Goal: Task Accomplishment & Management: Use online tool/utility

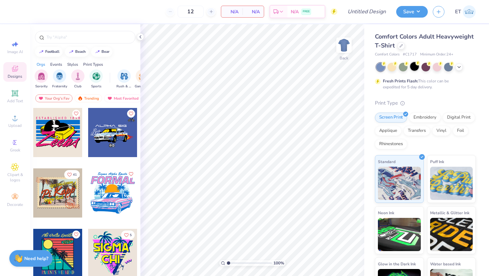
click at [413, 65] on div at bounding box center [414, 66] width 9 height 9
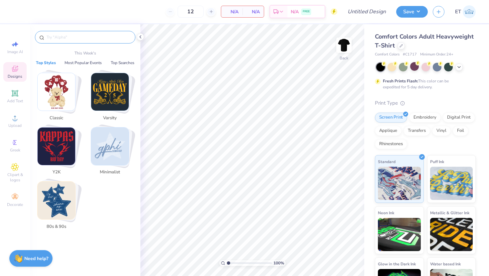
click at [79, 35] on input "text" at bounding box center [88, 37] width 85 height 7
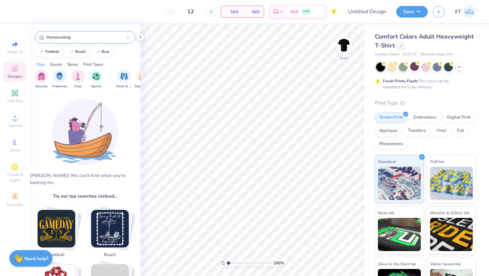
type input "Homecoming"
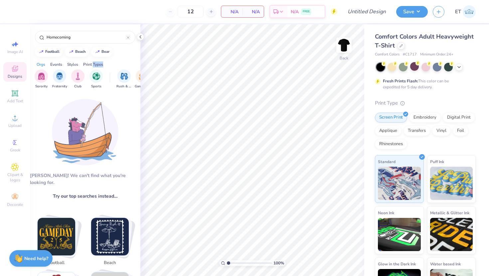
drag, startPoint x: 130, startPoint y: 62, endPoint x: 93, endPoint y: 62, distance: 36.9
click at [93, 62] on div "Orgs Events Styles Print Types" at bounding box center [85, 62] width 110 height 9
click at [110, 77] on div "Sorority Fraternity Club Sports Rush & Bid Game Day Parent's Weekend PR & Gener…" at bounding box center [85, 79] width 110 height 25
drag, startPoint x: 136, startPoint y: 82, endPoint x: 105, endPoint y: 81, distance: 31.3
click at [105, 81] on div "Sorority Fraternity Club Sports Rush & Bid Game Day Parent's Weekend PR & Gener…" at bounding box center [85, 79] width 110 height 25
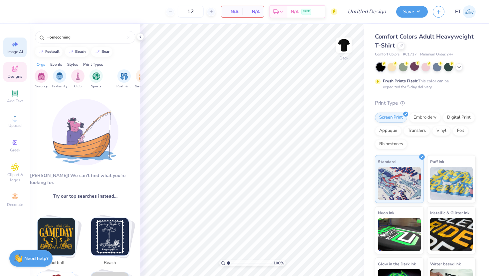
click at [15, 55] on div "Image AI" at bounding box center [14, 48] width 23 height 20
select select "4"
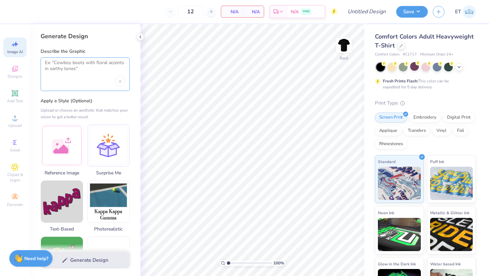
click at [67, 65] on textarea at bounding box center [85, 68] width 80 height 17
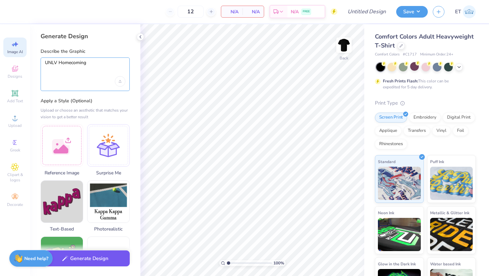
type textarea "UNLV Homecoming"
click at [91, 261] on button "Generate Design" at bounding box center [85, 259] width 89 height 16
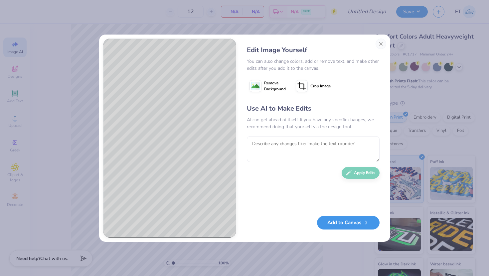
click at [348, 225] on button "Add to Canvas" at bounding box center [348, 223] width 62 height 14
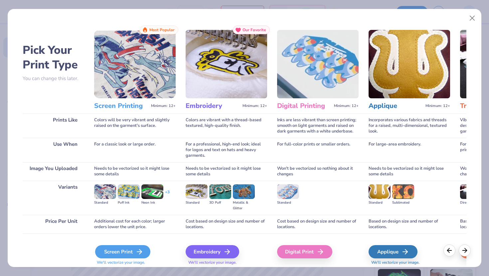
click at [141, 252] on icon at bounding box center [139, 252] width 8 height 8
click at [133, 255] on div "Screen Print" at bounding box center [122, 251] width 55 height 13
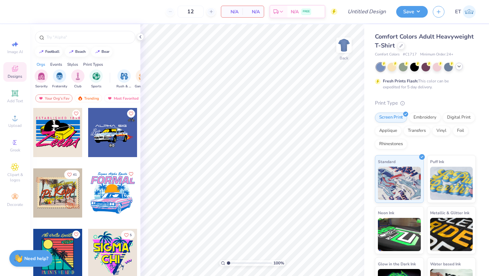
click at [457, 67] on icon at bounding box center [458, 66] width 5 height 5
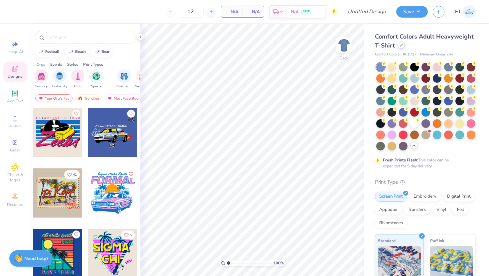
click at [400, 46] on icon at bounding box center [400, 45] width 3 height 3
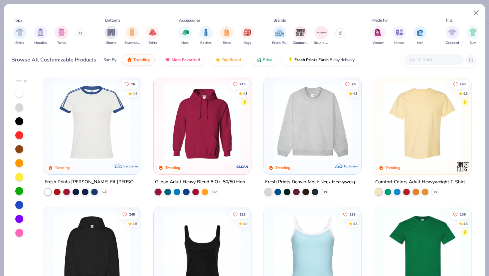
click at [270, 143] on img at bounding box center [228, 122] width 84 height 77
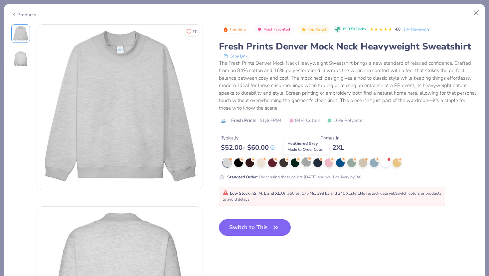
click at [308, 163] on div at bounding box center [306, 162] width 9 height 9
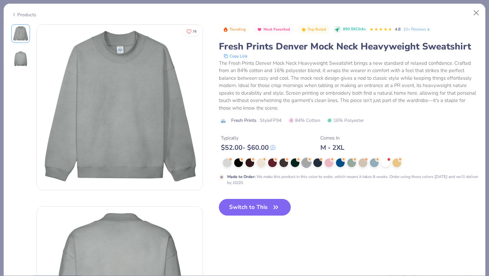
click at [273, 207] on icon "button" at bounding box center [275, 207] width 9 height 9
type input "50"
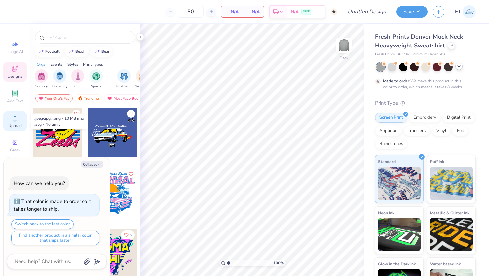
click at [15, 122] on div "Upload" at bounding box center [14, 121] width 23 height 20
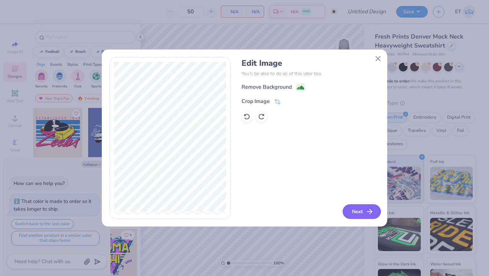
click at [355, 211] on button "Next" at bounding box center [361, 211] width 38 height 15
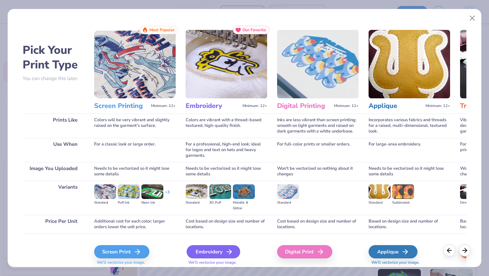
click at [206, 255] on div "Embroidery" at bounding box center [213, 251] width 54 height 13
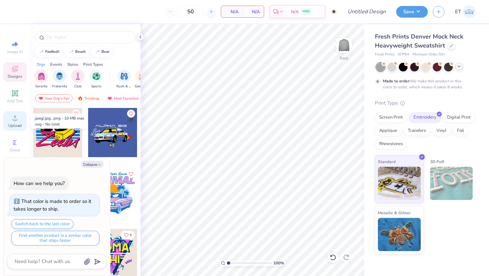
click at [16, 119] on circle at bounding box center [15, 120] width 4 height 4
click at [12, 95] on icon at bounding box center [15, 93] width 6 height 6
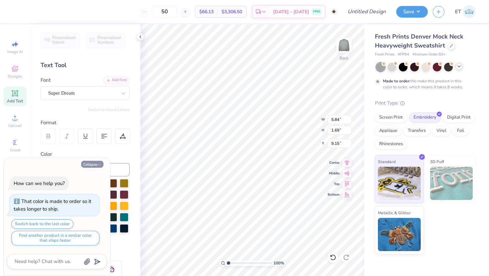
click at [99, 162] on button "Collapse" at bounding box center [92, 164] width 22 height 7
type textarea "x"
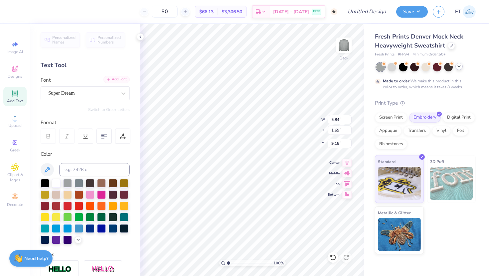
click at [117, 80] on div "Add Font" at bounding box center [116, 80] width 26 height 8
click at [141, 37] on icon at bounding box center [140, 36] width 5 height 5
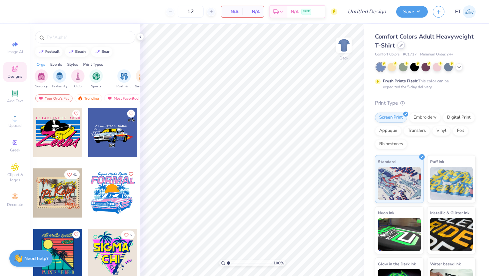
click at [401, 47] on div at bounding box center [400, 45] width 7 height 7
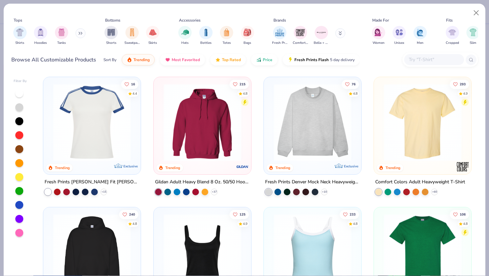
click at [79, 34] on button at bounding box center [80, 33] width 10 height 10
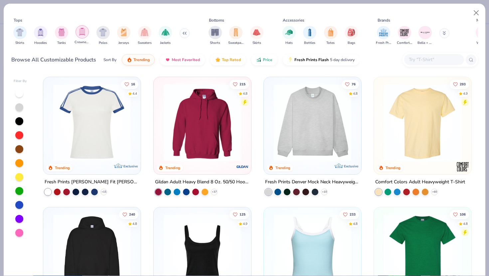
click at [82, 35] on img "filter for Crewnecks" at bounding box center [81, 32] width 7 height 8
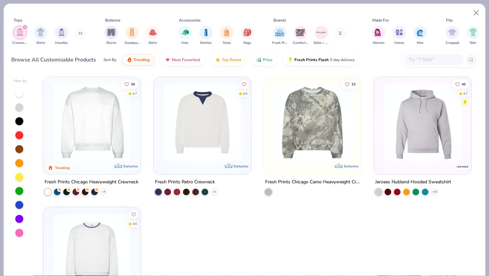
click at [80, 32] on icon at bounding box center [79, 33] width 1 height 2
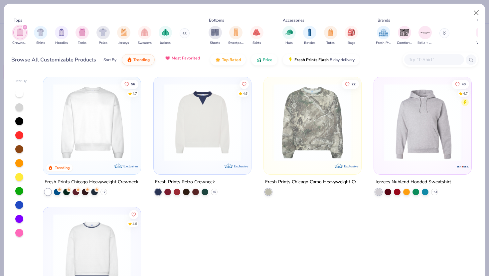
click at [188, 58] on span "Most Favorited" at bounding box center [185, 57] width 28 height 5
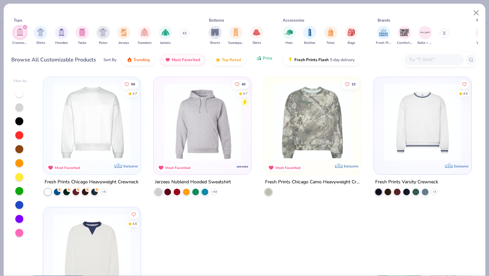
click at [261, 63] on button "Price" at bounding box center [264, 58] width 26 height 11
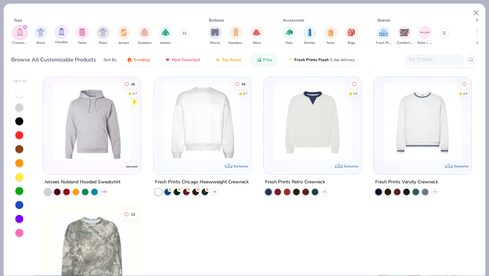
click at [61, 33] on img "filter for Hoodies" at bounding box center [61, 32] width 7 height 8
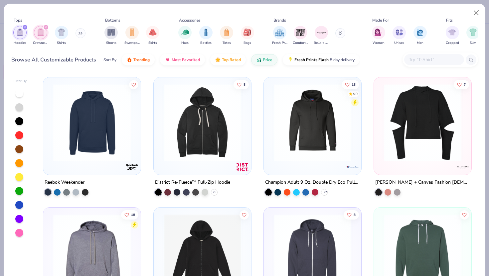
scroll to position [1043, 0]
click at [44, 32] on img "filter for Crewnecks" at bounding box center [40, 33] width 7 height 8
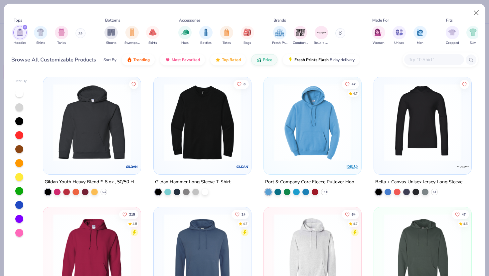
click at [20, 29] on img "filter for Hoodies" at bounding box center [19, 33] width 7 height 8
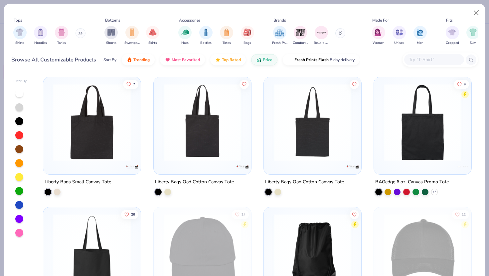
click at [79, 33] on button at bounding box center [80, 33] width 10 height 10
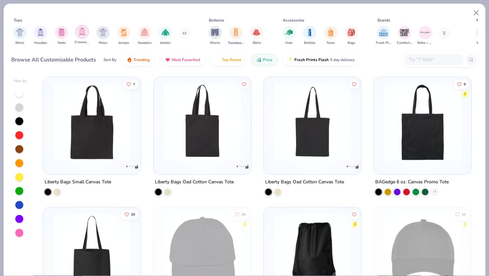
click at [83, 34] on img "filter for Crewnecks" at bounding box center [81, 32] width 7 height 8
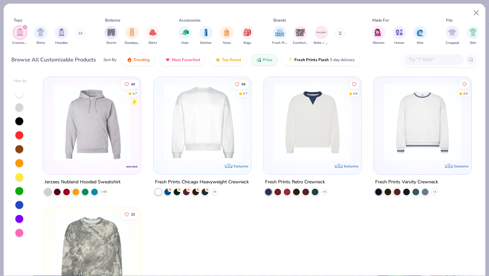
click at [211, 157] on img at bounding box center [202, 122] width 84 height 77
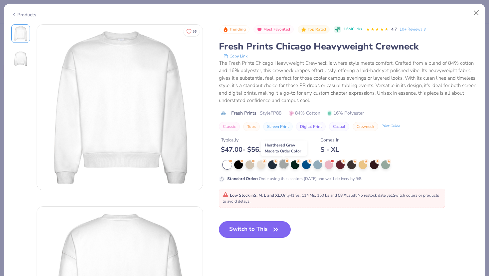
click at [283, 164] on div at bounding box center [283, 164] width 9 height 9
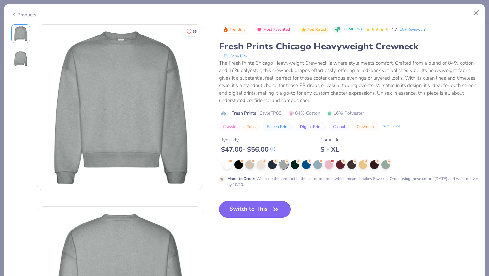
click at [251, 212] on button "Switch to This" at bounding box center [255, 209] width 72 height 17
type input "50"
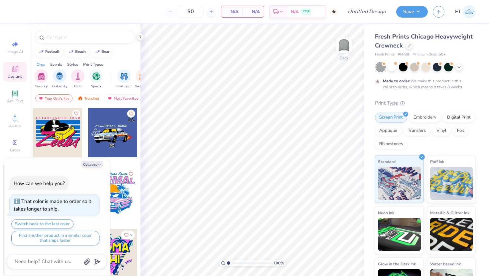
type textarea "x"
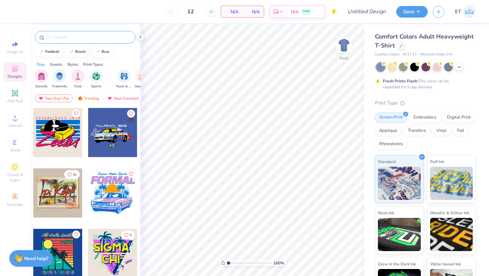
click at [62, 39] on input "text" at bounding box center [88, 37] width 85 height 7
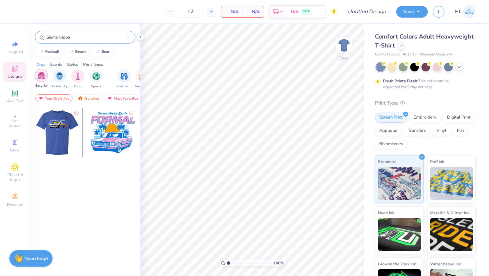
type input "Sigma Kappa"
click at [41, 78] on img "filter for Sorority" at bounding box center [42, 76] width 8 height 8
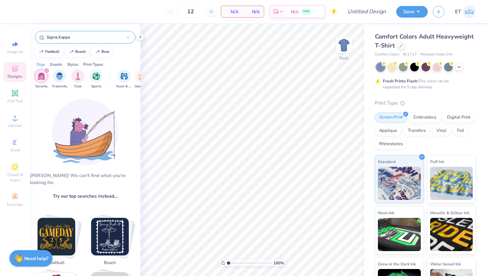
click at [40, 77] on img "filter for Sorority" at bounding box center [42, 76] width 8 height 8
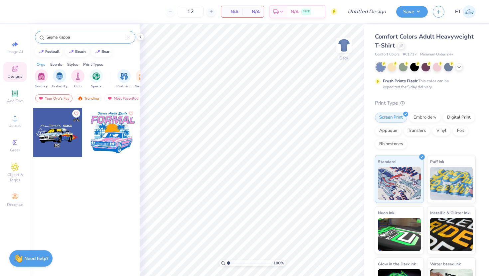
click at [127, 36] on icon at bounding box center [128, 37] width 3 height 3
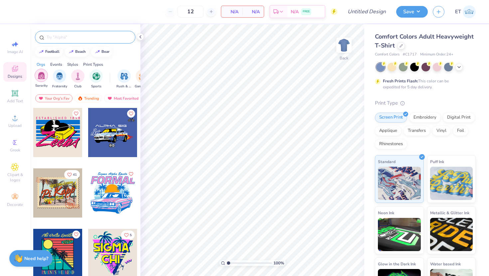
click at [41, 75] on img "filter for Sorority" at bounding box center [42, 76] width 8 height 8
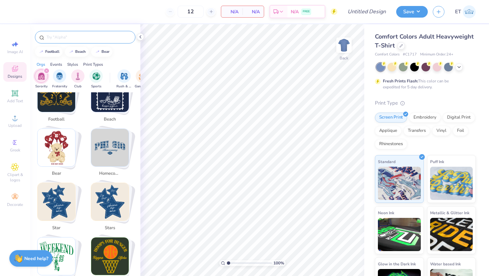
scroll to position [144, 0]
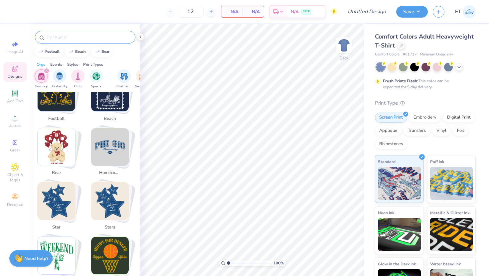
click at [57, 64] on div "Events" at bounding box center [56, 64] width 12 height 6
click at [37, 63] on div "Orgs" at bounding box center [41, 64] width 9 height 6
click at [44, 75] on img "filter for Sorority" at bounding box center [42, 76] width 8 height 8
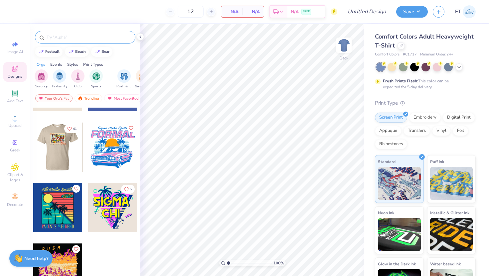
scroll to position [49, 0]
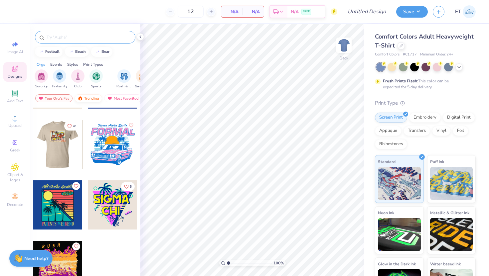
click at [88, 100] on div "Trending" at bounding box center [88, 98] width 28 height 8
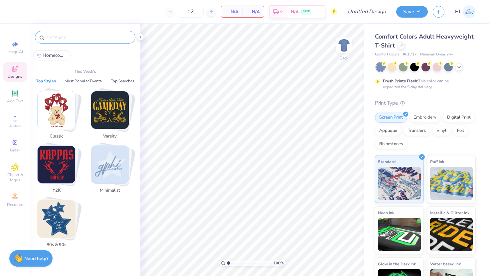
click at [61, 36] on input "text" at bounding box center [88, 37] width 85 height 7
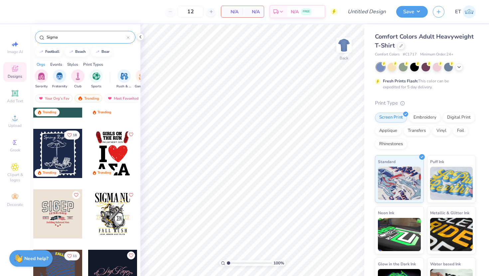
scroll to position [101, 0]
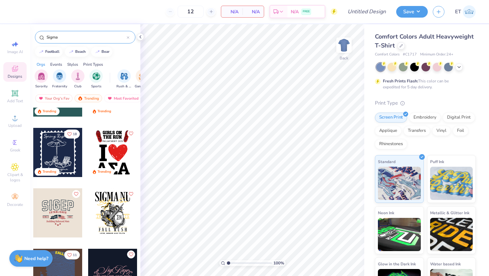
click at [72, 39] on input "Sigma" at bounding box center [86, 37] width 81 height 7
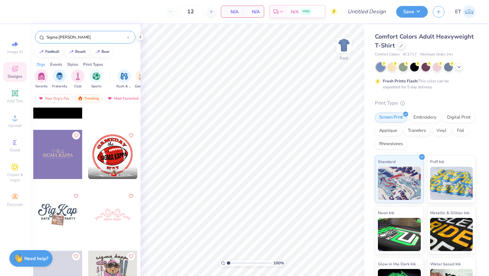
scroll to position [523, 0]
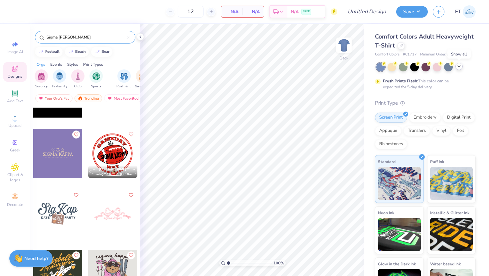
type input "Sigma Kapp"
click at [459, 69] on div at bounding box center [458, 66] width 7 height 7
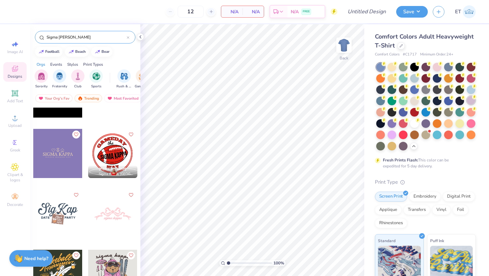
click at [472, 100] on div at bounding box center [470, 100] width 9 height 9
click at [381, 122] on div at bounding box center [380, 123] width 9 height 9
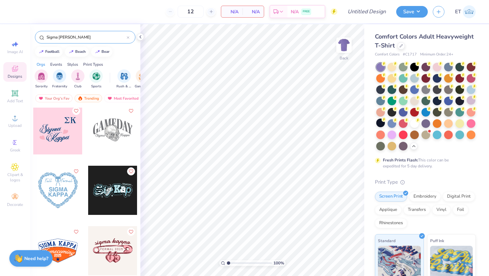
scroll to position [860, 0]
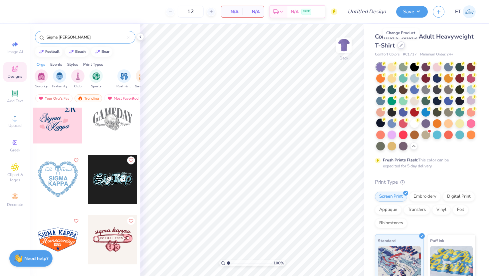
click at [398, 46] on div at bounding box center [400, 45] width 7 height 7
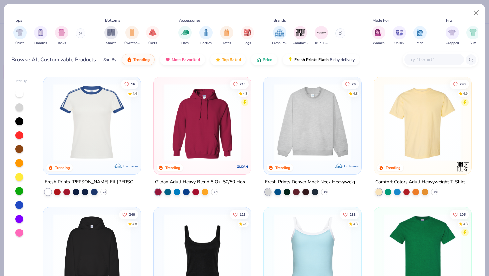
click at [82, 33] on icon at bounding box center [80, 33] width 4 height 3
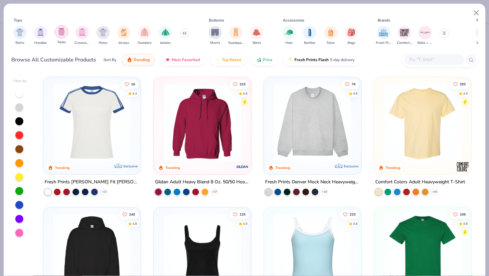
click at [64, 34] on img "filter for Tanks" at bounding box center [61, 32] width 7 height 8
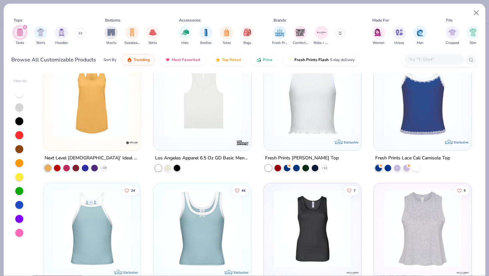
scroll to position [411, 0]
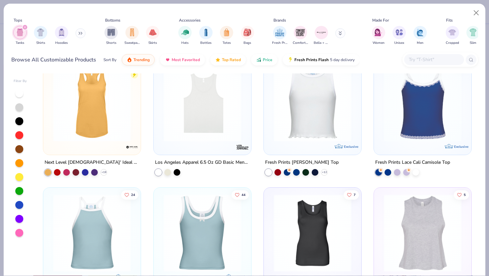
click at [427, 121] on img at bounding box center [422, 102] width 84 height 77
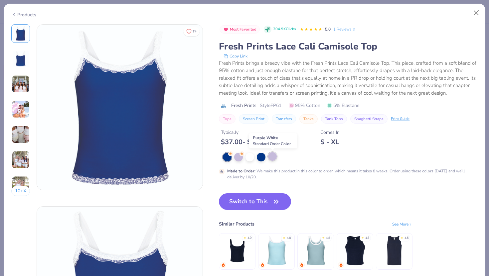
click at [273, 158] on div at bounding box center [272, 156] width 9 height 9
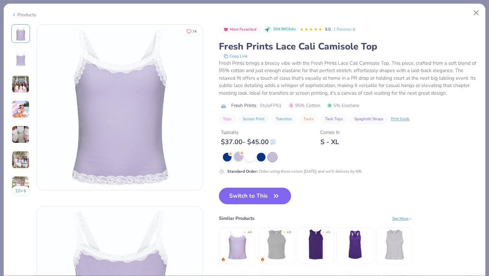
click at [237, 158] on div at bounding box center [238, 156] width 9 height 9
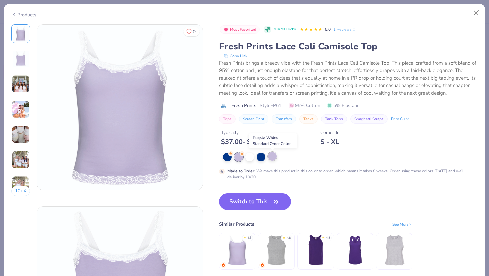
click at [272, 158] on div at bounding box center [272, 156] width 9 height 9
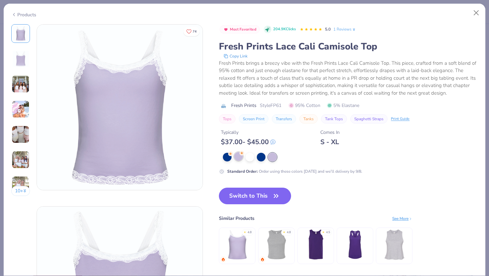
click at [238, 159] on div at bounding box center [238, 156] width 9 height 9
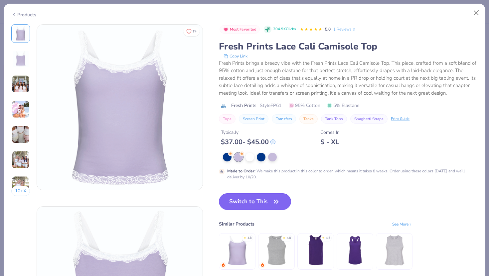
click at [249, 204] on button "Switch to This" at bounding box center [255, 201] width 72 height 17
type input "50"
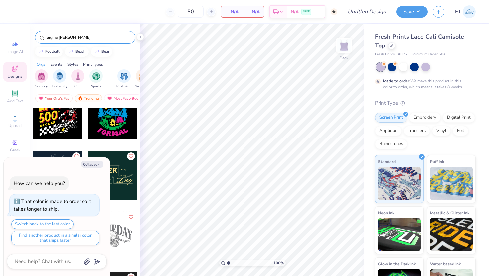
scroll to position [739, 0]
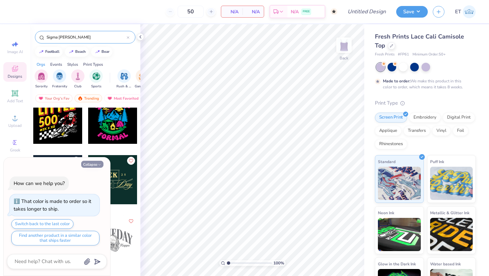
click at [98, 165] on icon "button" at bounding box center [99, 165] width 4 height 4
type textarea "x"
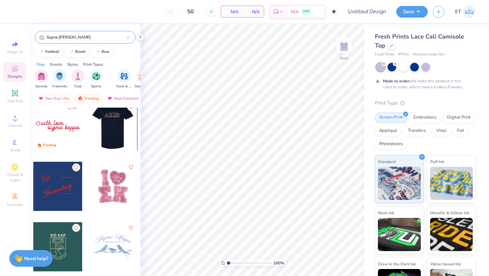
scroll to position [3, 0]
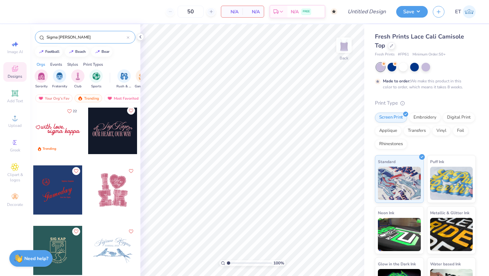
click at [117, 135] on div at bounding box center [63, 129] width 148 height 49
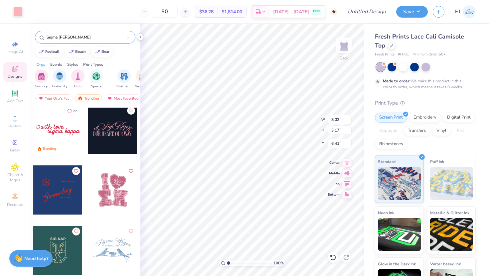
click at [140, 36] on icon at bounding box center [140, 36] width 5 height 5
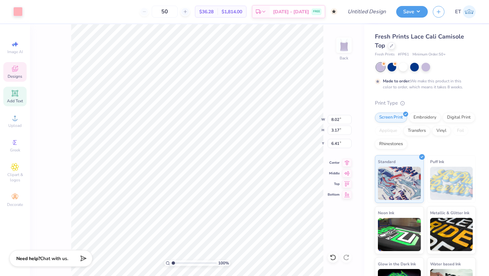
click at [14, 96] on icon at bounding box center [15, 93] width 8 height 8
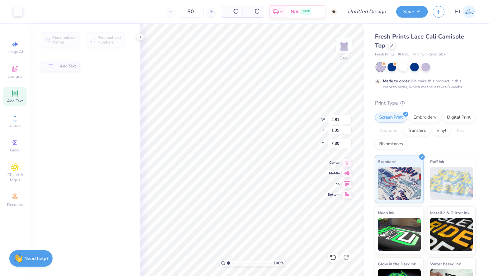
type input "4.81"
type input "1.39"
type input "7.30"
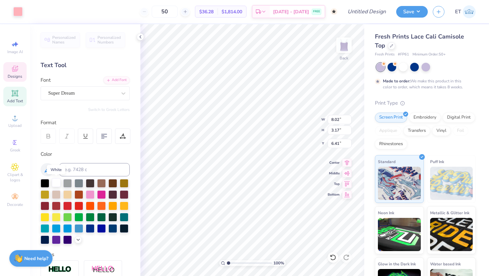
click at [54, 183] on div at bounding box center [56, 182] width 9 height 9
click at [141, 38] on icon at bounding box center [140, 36] width 5 height 5
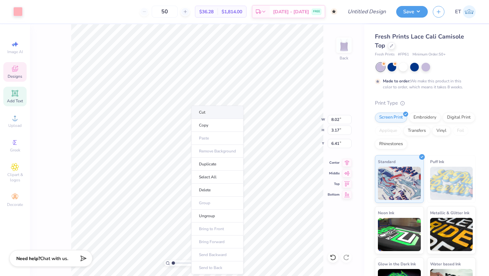
click at [207, 113] on li "Cut" at bounding box center [217, 112] width 52 height 13
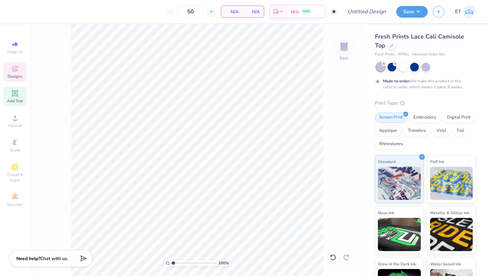
click at [17, 70] on icon at bounding box center [15, 69] width 8 height 8
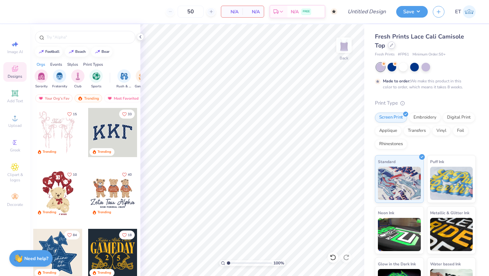
click at [389, 45] on div at bounding box center [390, 45] width 7 height 7
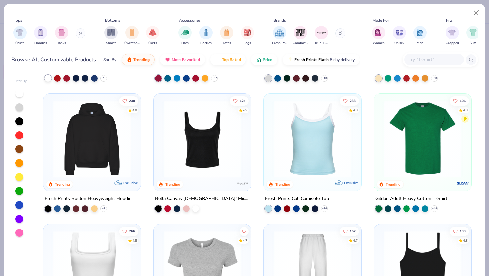
scroll to position [111, 0]
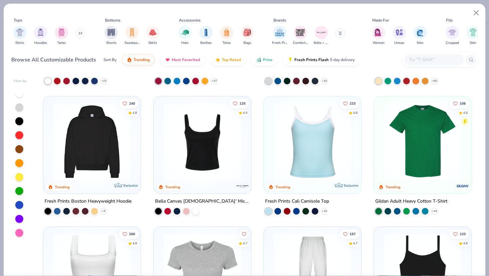
click at [307, 163] on img at bounding box center [312, 141] width 84 height 77
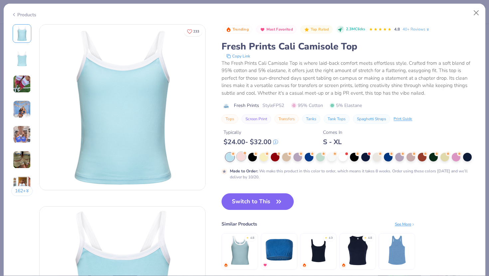
click at [241, 159] on div at bounding box center [241, 156] width 9 height 9
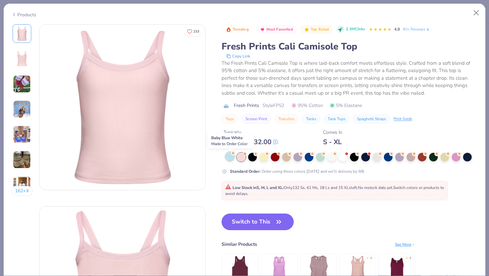
click at [229, 155] on div at bounding box center [229, 156] width 9 height 9
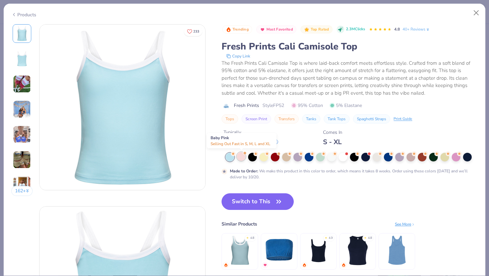
click at [239, 155] on div at bounding box center [241, 156] width 9 height 9
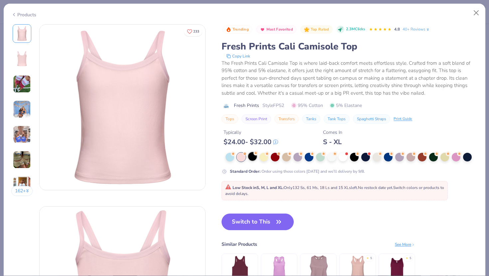
click at [254, 158] on div at bounding box center [252, 156] width 9 height 9
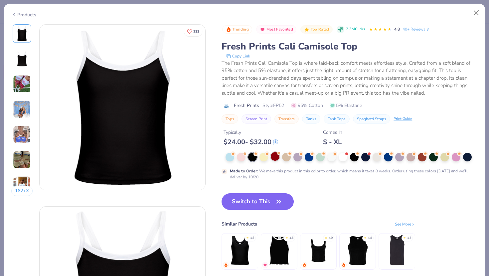
click at [271, 157] on div at bounding box center [275, 156] width 9 height 9
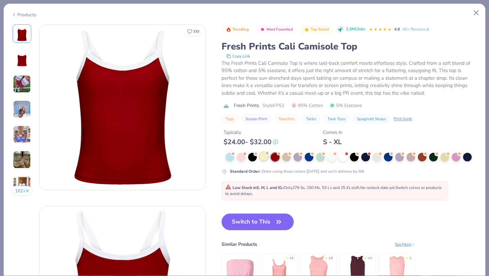
click at [265, 157] on div at bounding box center [263, 156] width 9 height 9
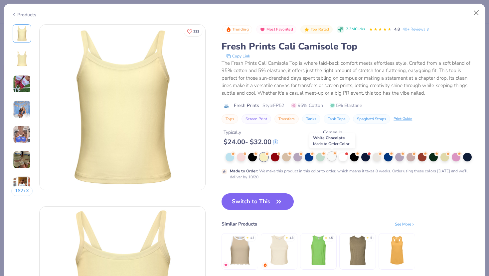
click at [332, 157] on div at bounding box center [331, 156] width 9 height 9
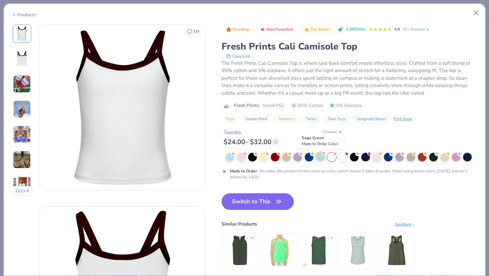
click at [321, 157] on div at bounding box center [320, 156] width 9 height 9
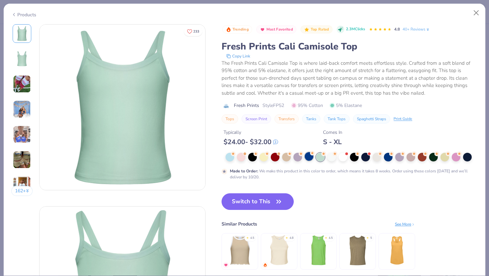
click at [308, 158] on div at bounding box center [308, 156] width 9 height 9
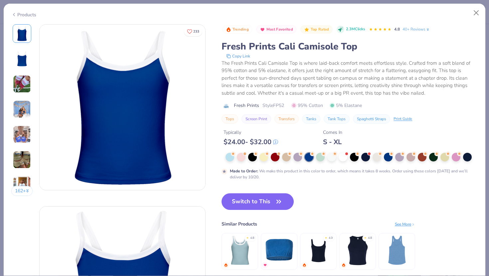
click at [292, 156] on div at bounding box center [351, 157] width 252 height 9
click at [297, 158] on div at bounding box center [297, 156] width 9 height 9
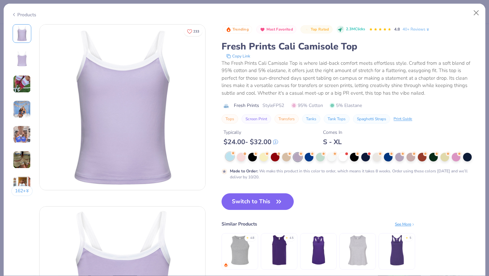
click at [230, 156] on div at bounding box center [229, 156] width 9 height 9
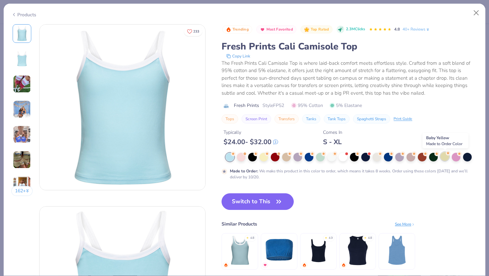
click at [445, 159] on div at bounding box center [444, 156] width 9 height 9
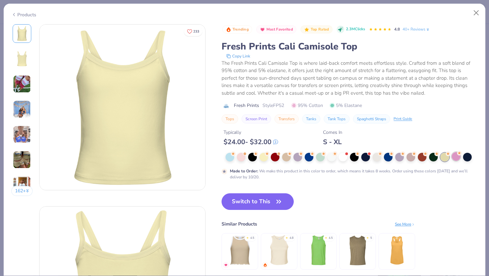
click at [457, 161] on div at bounding box center [455, 156] width 9 height 9
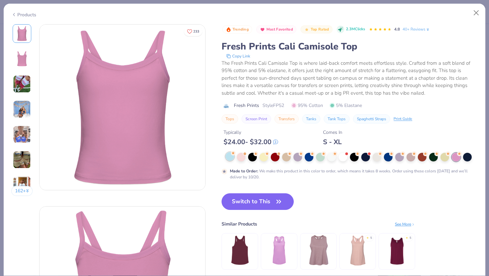
click at [227, 159] on div at bounding box center [229, 156] width 9 height 9
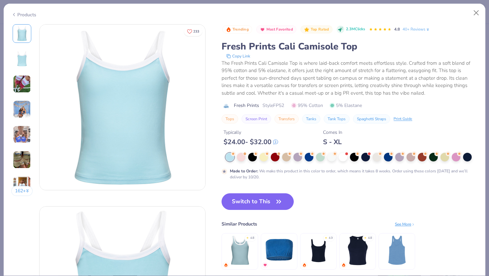
click at [243, 255] on img at bounding box center [240, 251] width 32 height 32
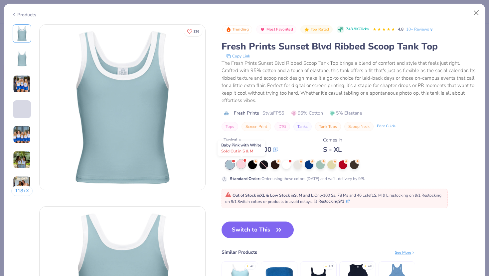
click at [241, 167] on div at bounding box center [241, 164] width 9 height 9
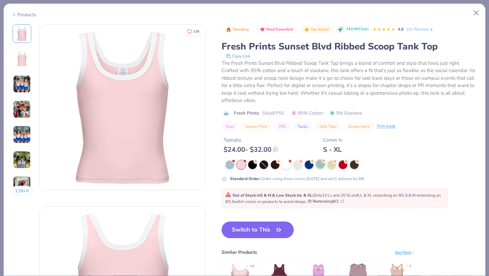
click at [324, 166] on div at bounding box center [320, 164] width 9 height 9
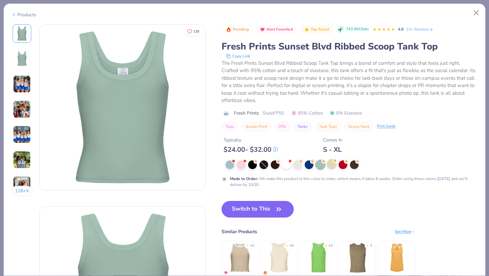
click at [331, 166] on div at bounding box center [331, 164] width 9 height 9
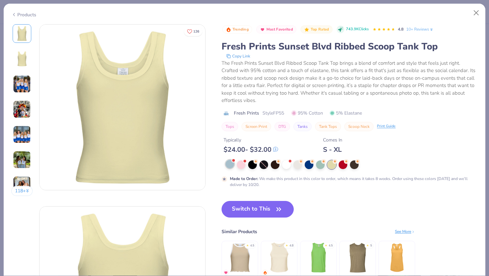
click at [232, 165] on div at bounding box center [229, 164] width 9 height 9
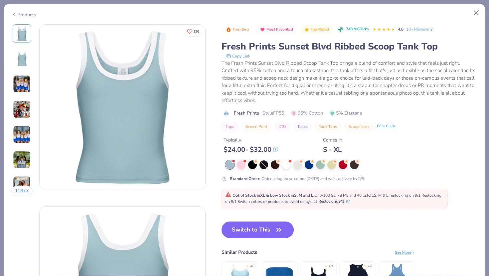
click at [269, 229] on button "Switch to This" at bounding box center [257, 230] width 72 height 17
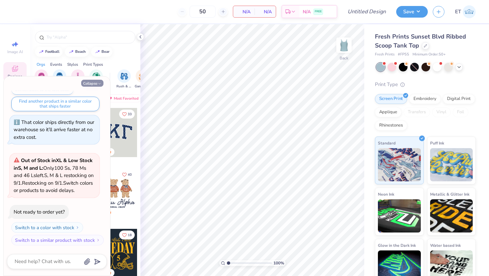
click at [93, 83] on button "Collapse" at bounding box center [92, 83] width 22 height 7
type textarea "x"
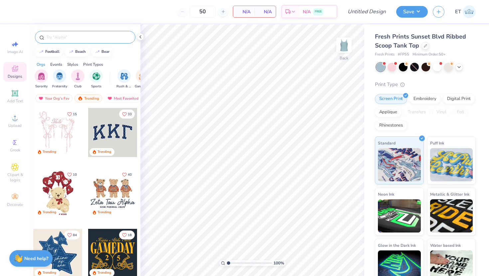
click at [66, 36] on input "text" at bounding box center [88, 37] width 85 height 7
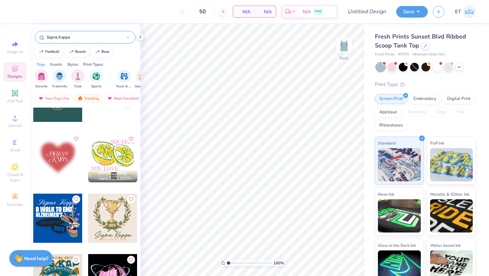
scroll to position [154, 0]
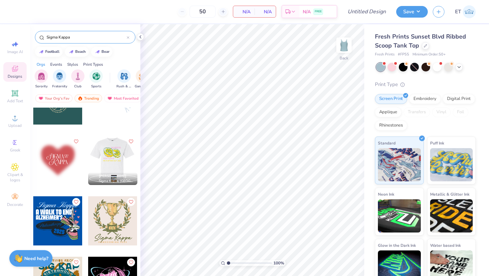
type input "Sigma Kappa"
click at [116, 156] on div at bounding box center [112, 160] width 49 height 49
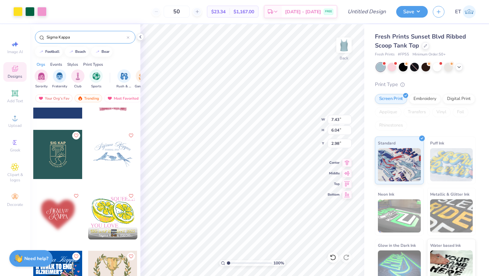
scroll to position [87, 0]
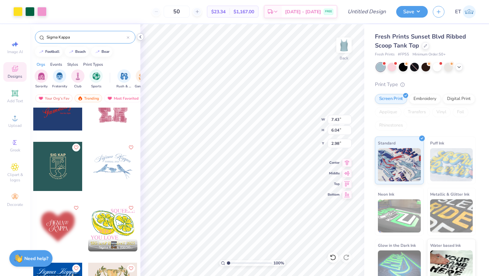
click at [141, 36] on icon at bounding box center [140, 36] width 5 height 5
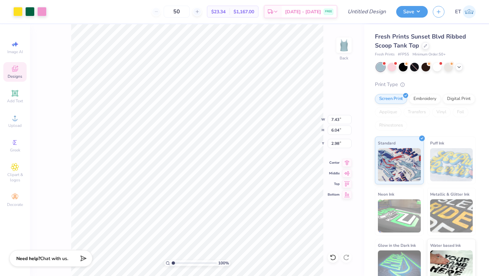
type input "2.48"
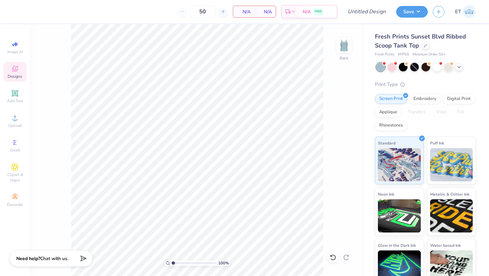
click at [20, 75] on span "Designs" at bounding box center [15, 76] width 15 height 5
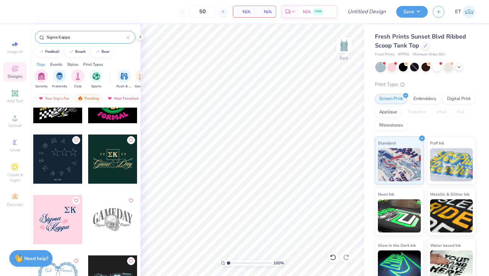
scroll to position [761, 0]
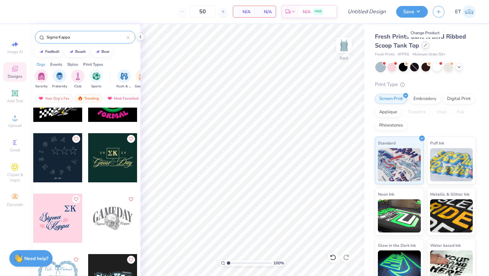
click at [425, 46] on icon at bounding box center [424, 45] width 3 height 3
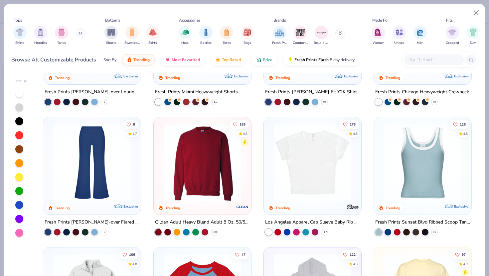
scroll to position [485, 0]
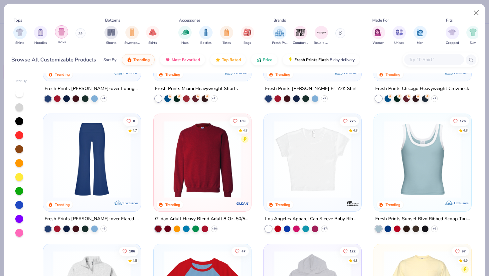
click at [62, 34] on img "filter for Tanks" at bounding box center [61, 32] width 7 height 8
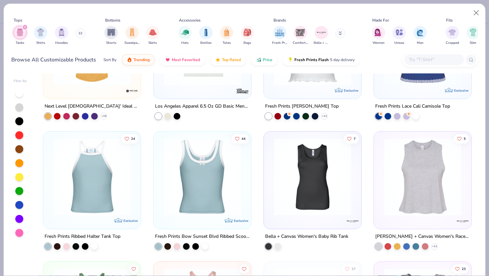
scroll to position [391, 0]
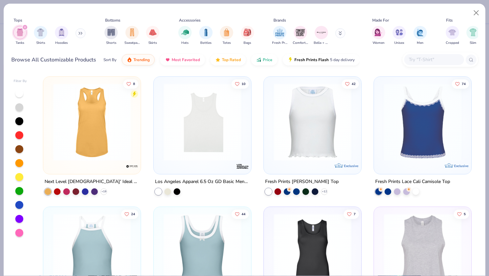
click at [424, 137] on img at bounding box center [422, 121] width 84 height 77
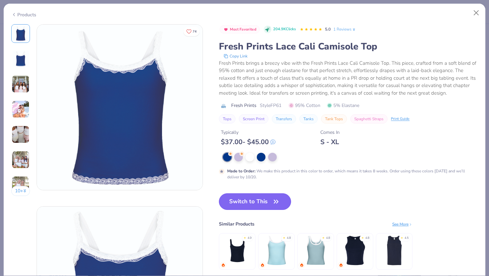
click at [254, 202] on button "Switch to This" at bounding box center [255, 201] width 72 height 17
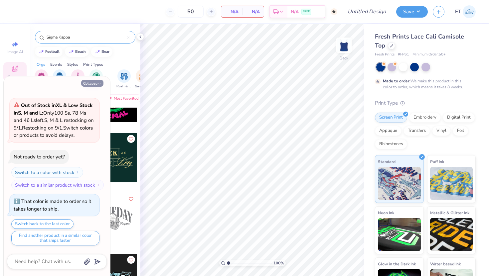
click at [96, 83] on button "Collapse" at bounding box center [92, 83] width 22 height 7
type textarea "x"
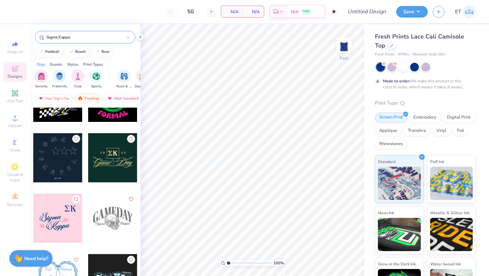
click at [63, 149] on div at bounding box center [57, 157] width 49 height 49
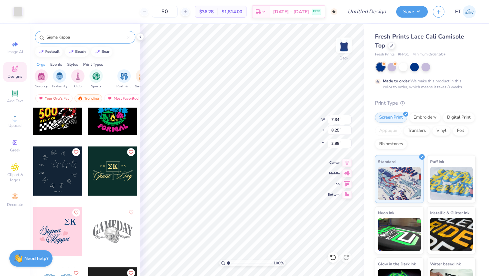
scroll to position [734, 0]
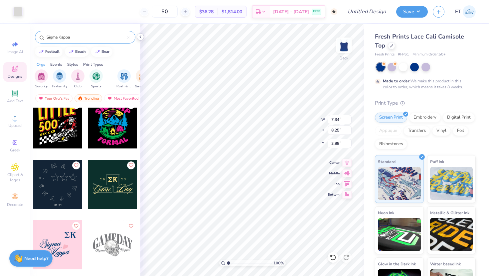
click at [142, 37] on icon at bounding box center [140, 36] width 5 height 5
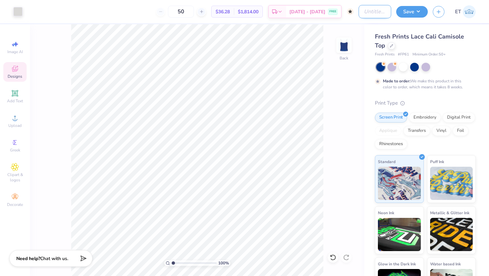
click at [368, 11] on input "Design Title" at bounding box center [374, 11] width 33 height 13
type input "SK Philo"
click at [411, 13] on button "Save" at bounding box center [412, 11] width 32 height 12
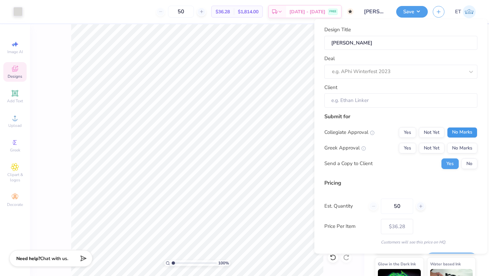
click at [465, 131] on button "No Marks" at bounding box center [462, 132] width 30 height 11
click at [408, 148] on button "Yes" at bounding box center [406, 148] width 17 height 11
type input "$36.28"
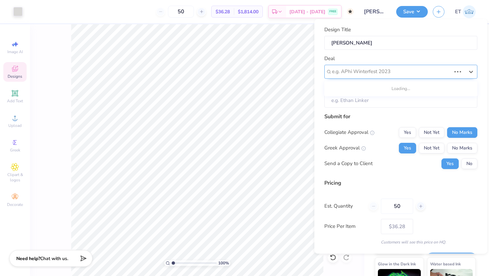
click at [356, 74] on div at bounding box center [391, 71] width 119 height 9
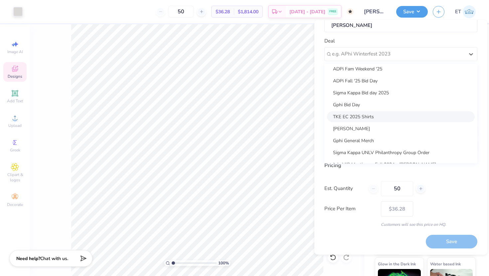
scroll to position [299, 0]
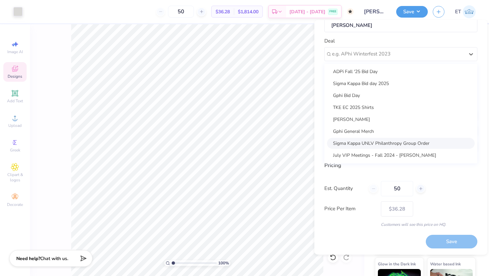
click at [366, 142] on div "Sigma Kappa UNLV Philanthropy Group Order" at bounding box center [401, 143] width 148 height 11
type input "Teagan Carey"
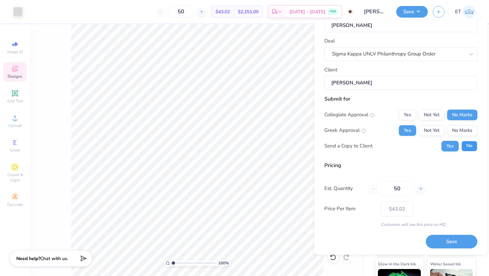
click at [471, 145] on button "No" at bounding box center [469, 146] width 16 height 11
click at [453, 242] on button "Save" at bounding box center [451, 242] width 52 height 14
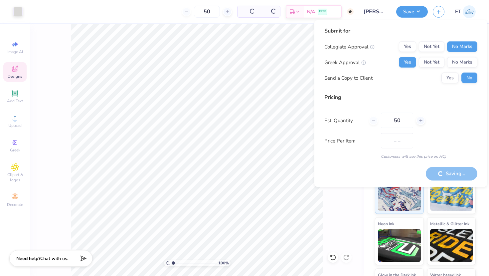
type input "$36.28"
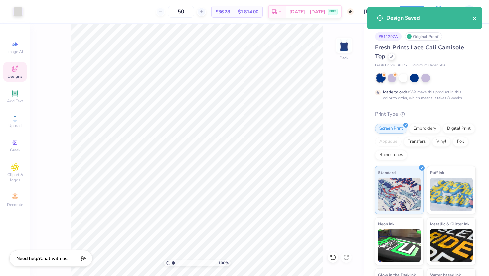
click at [475, 19] on icon "close" at bounding box center [474, 18] width 5 height 5
